Goal: Navigation & Orientation: Find specific page/section

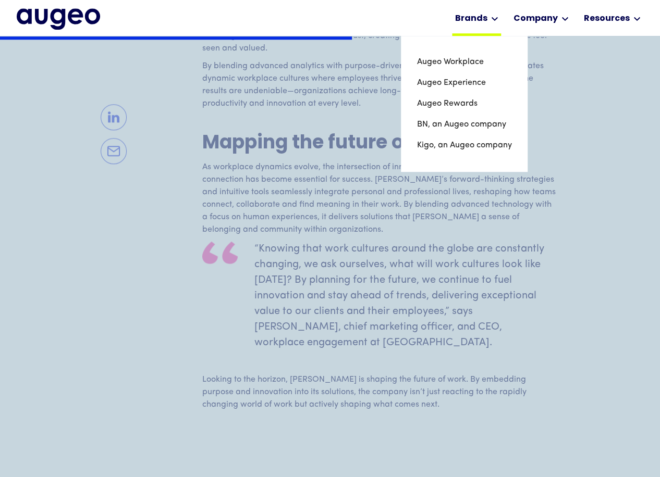
scroll to position [2102, 0]
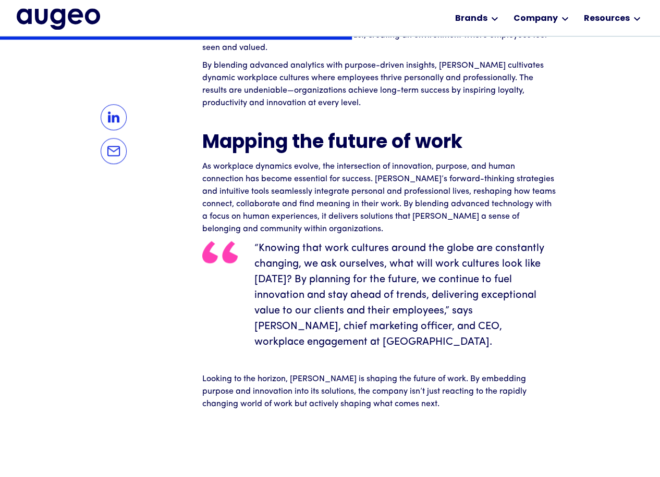
click at [39, 14] on img "home" at bounding box center [58, 18] width 83 height 21
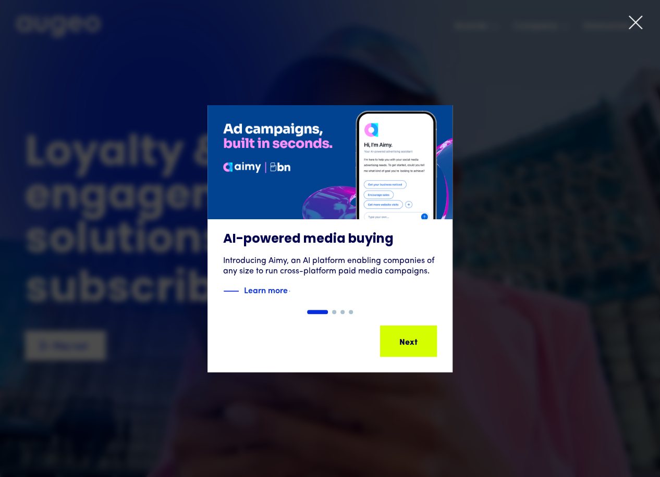
click at [633, 18] on icon at bounding box center [636, 23] width 16 height 16
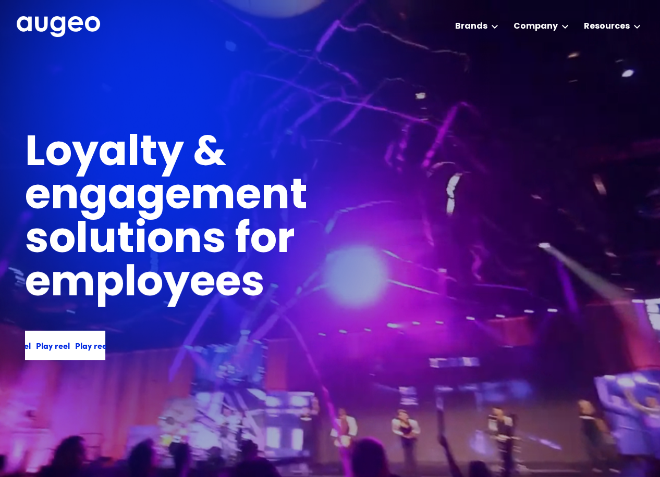
click at [80, 349] on div "Play reel Play reel Play reel Play reel" at bounding box center [60, 345] width 156 height 13
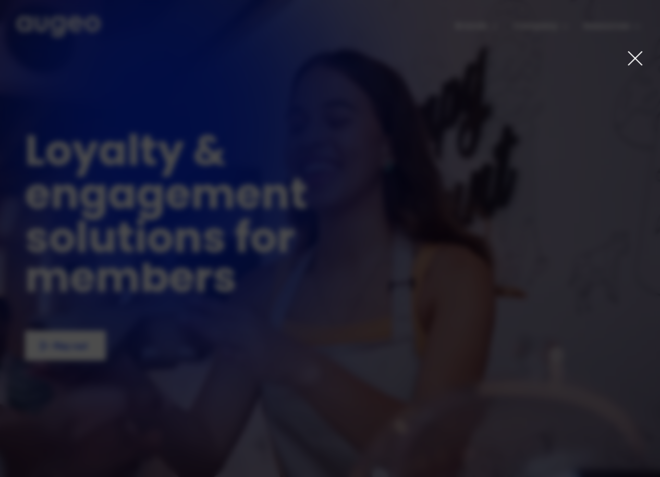
click at [636, 54] on icon at bounding box center [634, 58] width 17 height 17
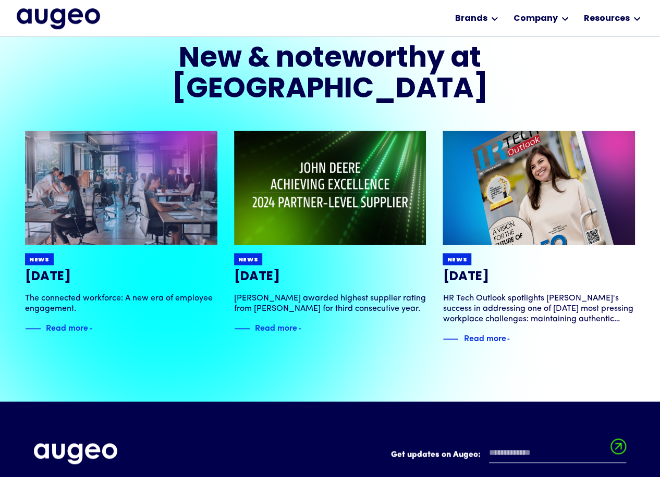
scroll to position [2083, 0]
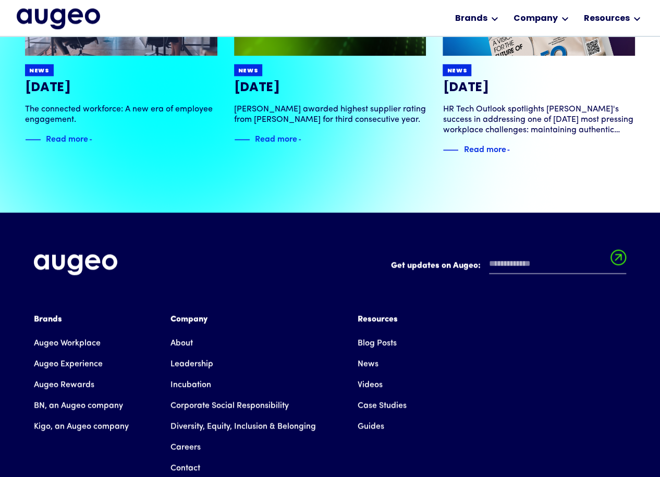
click at [192, 354] on link "Leadership" at bounding box center [191, 364] width 43 height 21
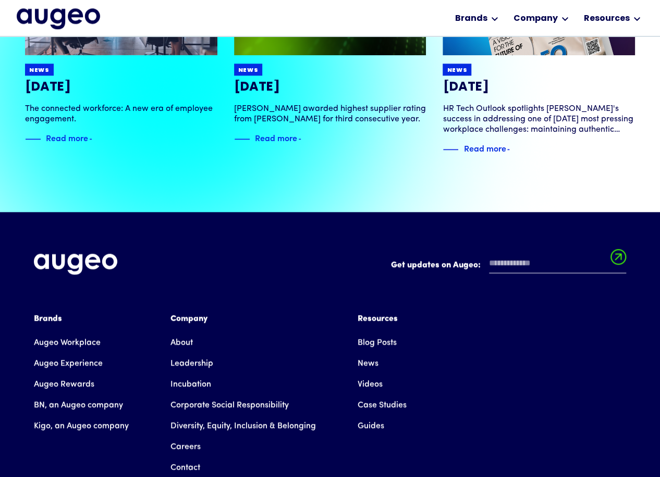
scroll to position [2273, 0]
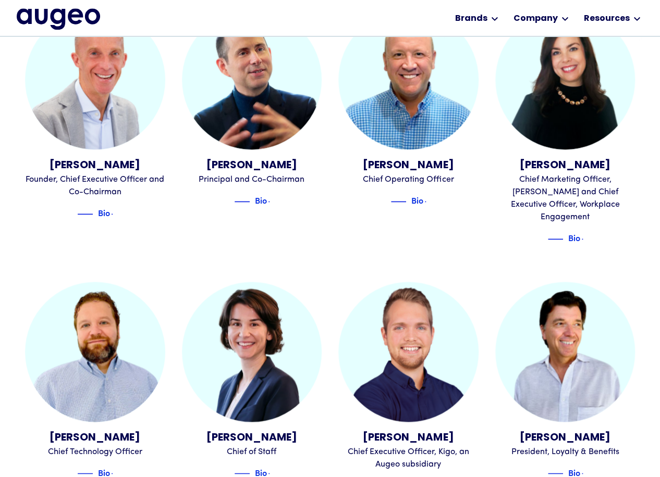
scroll to position [409, 0]
